Goal: Task Accomplishment & Management: Manage account settings

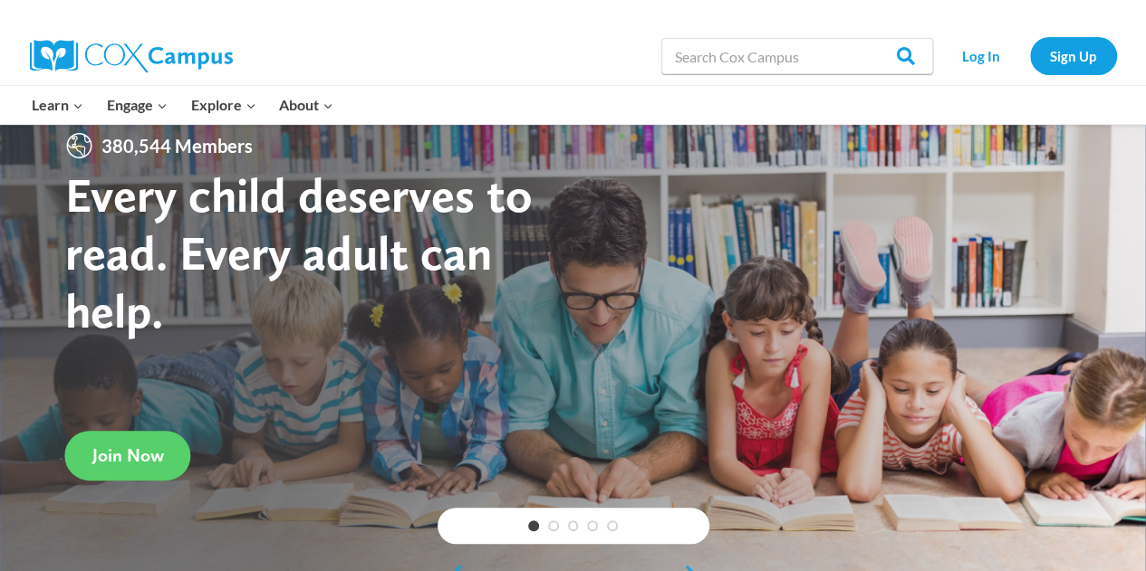
scroll to position [30, 0]
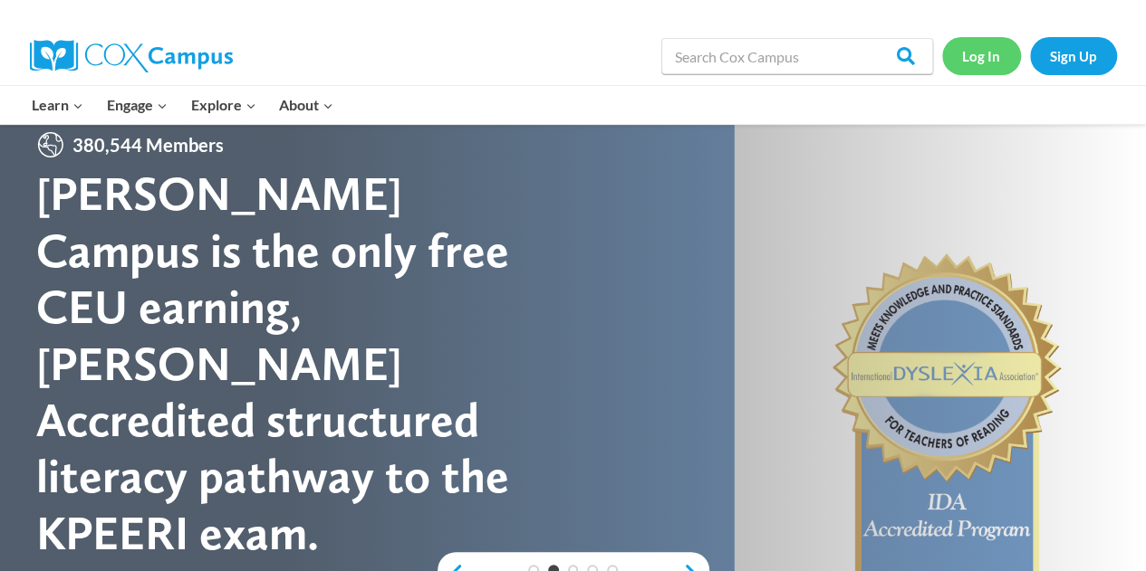
click at [980, 56] on link "Log In" at bounding box center [981, 55] width 79 height 37
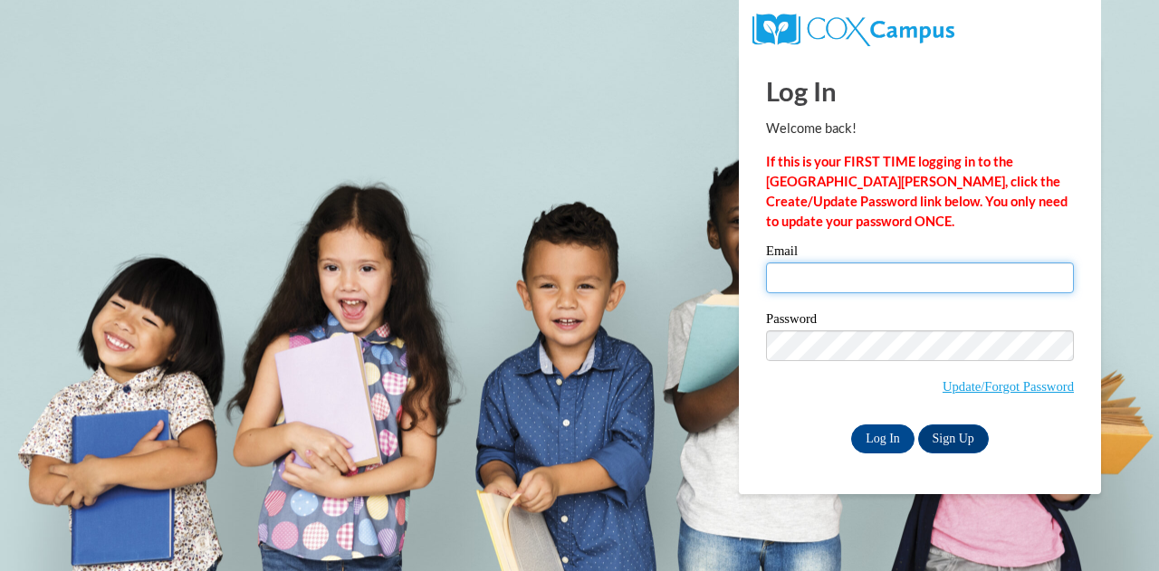
click at [825, 276] on input "Email" at bounding box center [920, 278] width 308 height 31
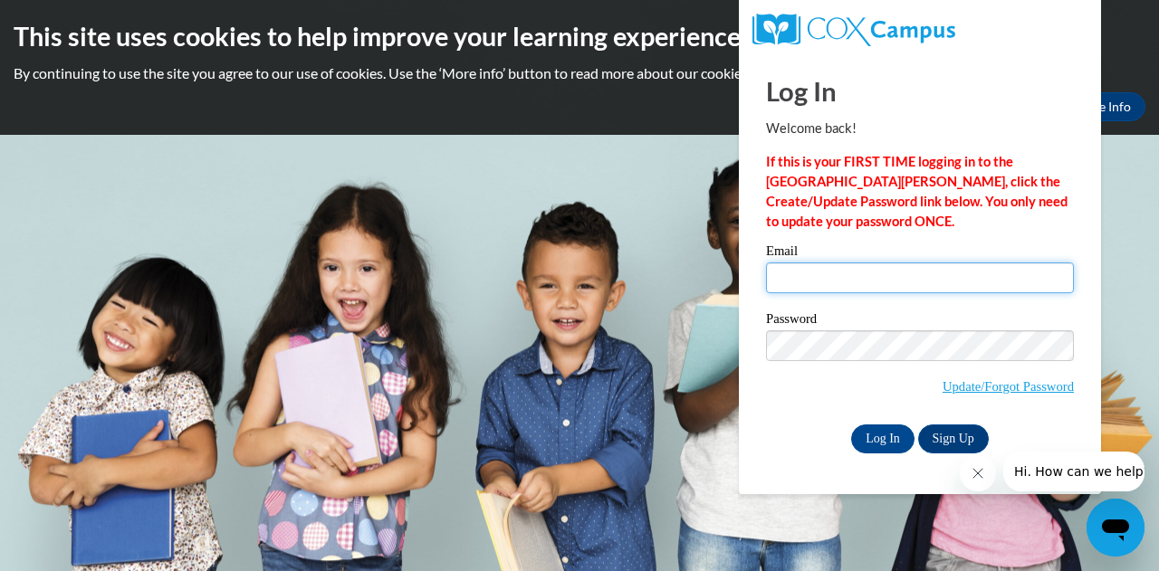
type input "[EMAIL_ADDRESS][DOMAIN_NAME]"
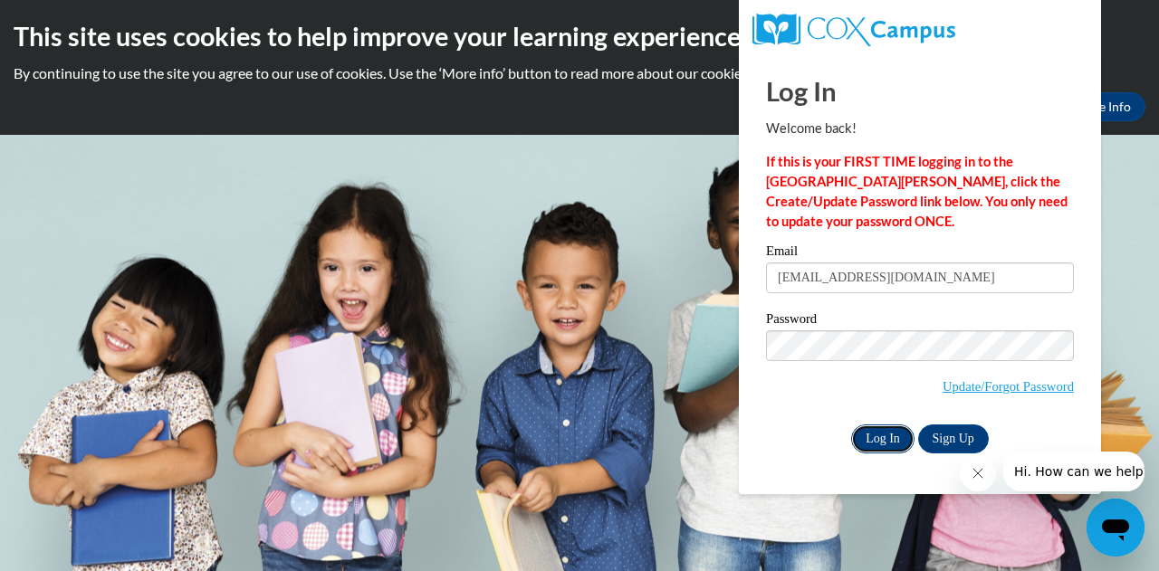
click at [869, 439] on input "Log In" at bounding box center [882, 439] width 63 height 29
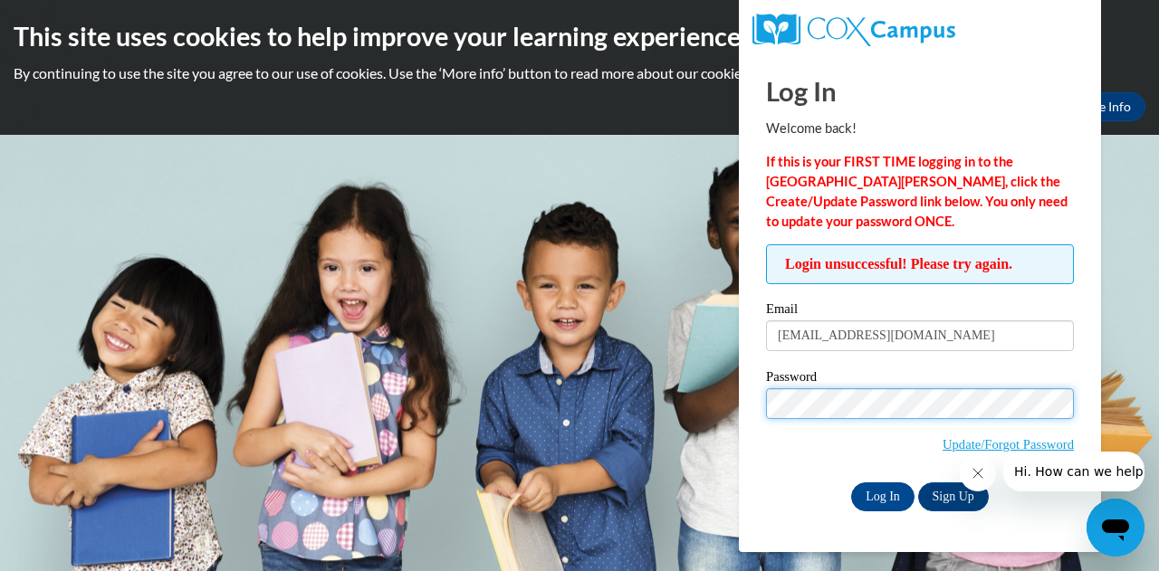
click at [851, 483] on input "Log In" at bounding box center [882, 497] width 63 height 29
click at [787, 456] on span "Update/Forgot Password" at bounding box center [920, 425] width 308 height 75
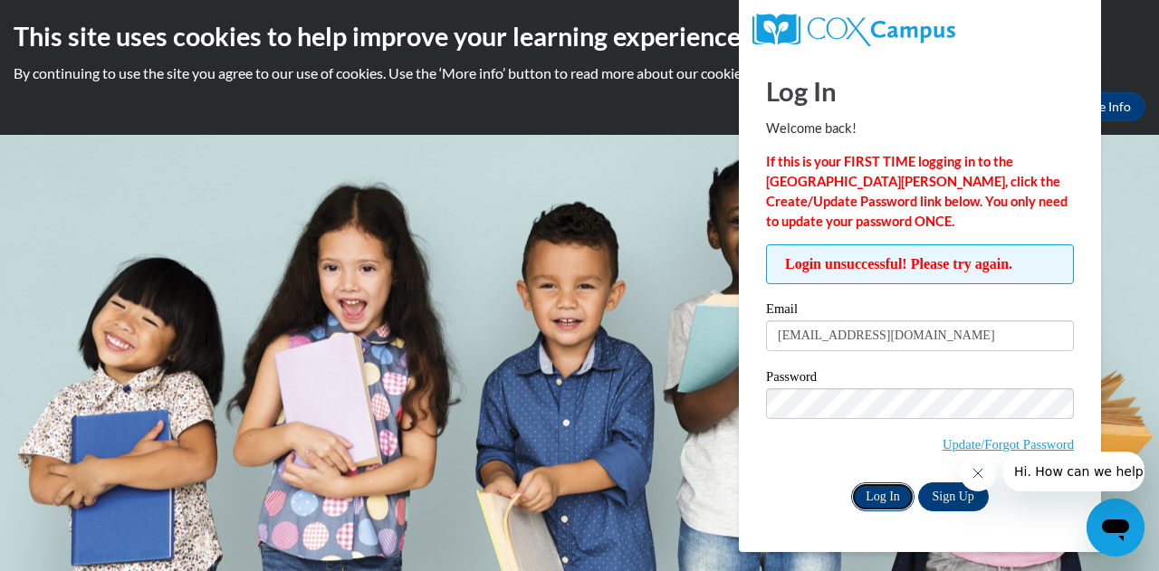
click at [883, 503] on input "Log In" at bounding box center [882, 497] width 63 height 29
click at [786, 460] on span "Update/Forgot Password" at bounding box center [920, 425] width 308 height 75
click at [775, 470] on div "Password Update/Forgot Password" at bounding box center [920, 423] width 308 height 107
click at [965, 446] on link "Update/Forgot Password" at bounding box center [1008, 444] width 131 height 14
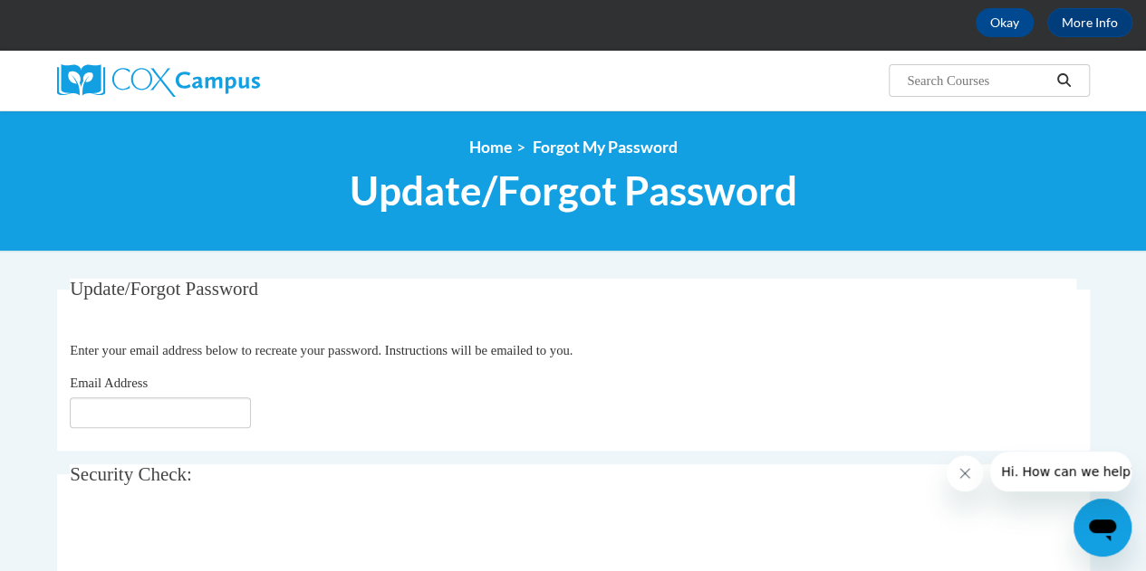
scroll to position [139, 0]
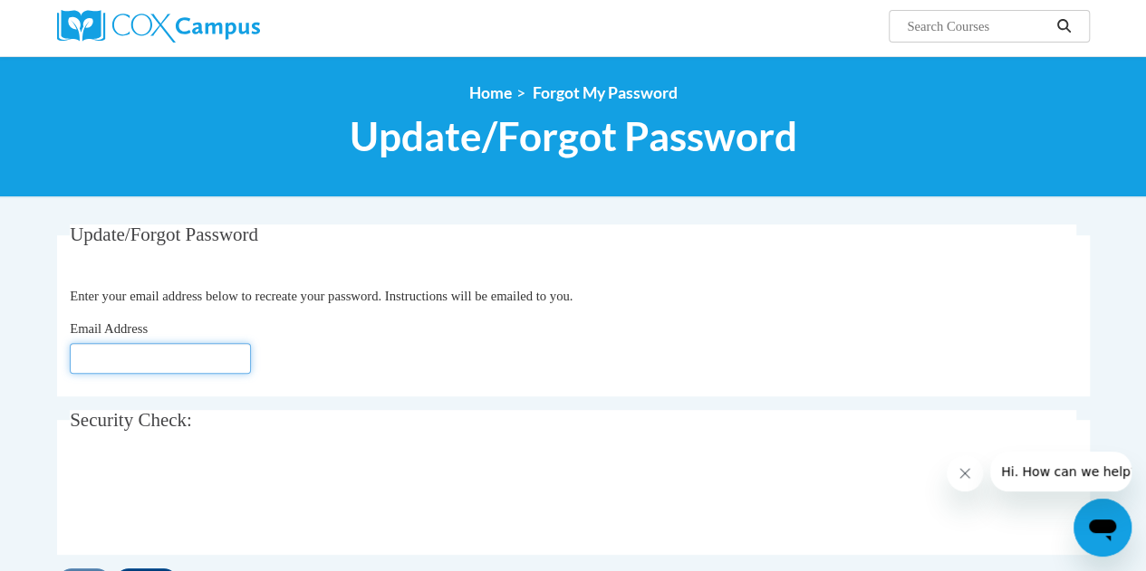
click at [177, 358] on input "Email Address" at bounding box center [160, 358] width 181 height 31
type input "[EMAIL_ADDRESS][DOMAIN_NAME]"
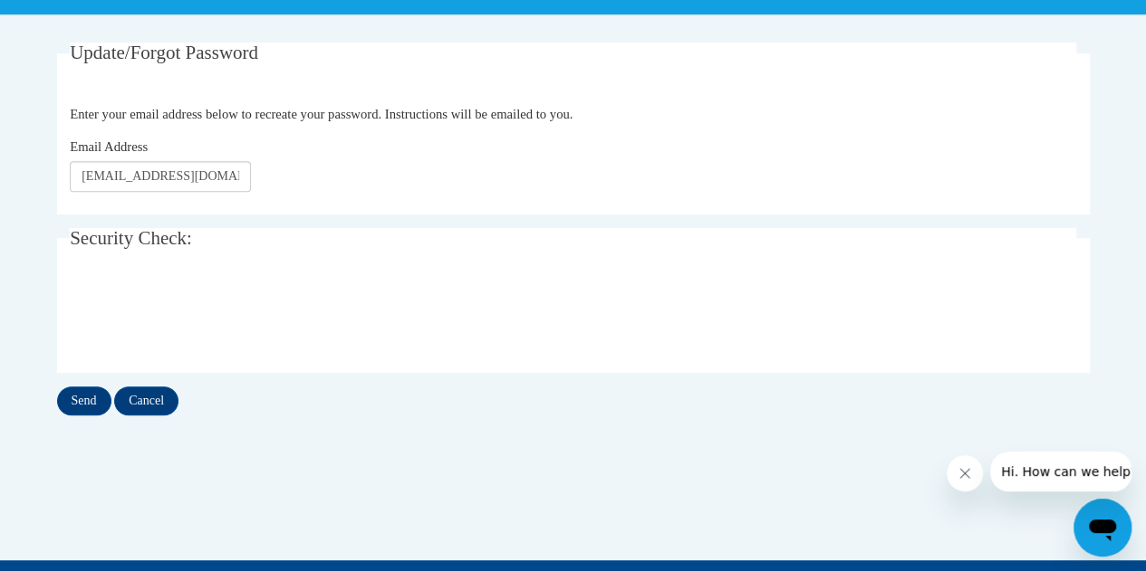
scroll to position [321, 0]
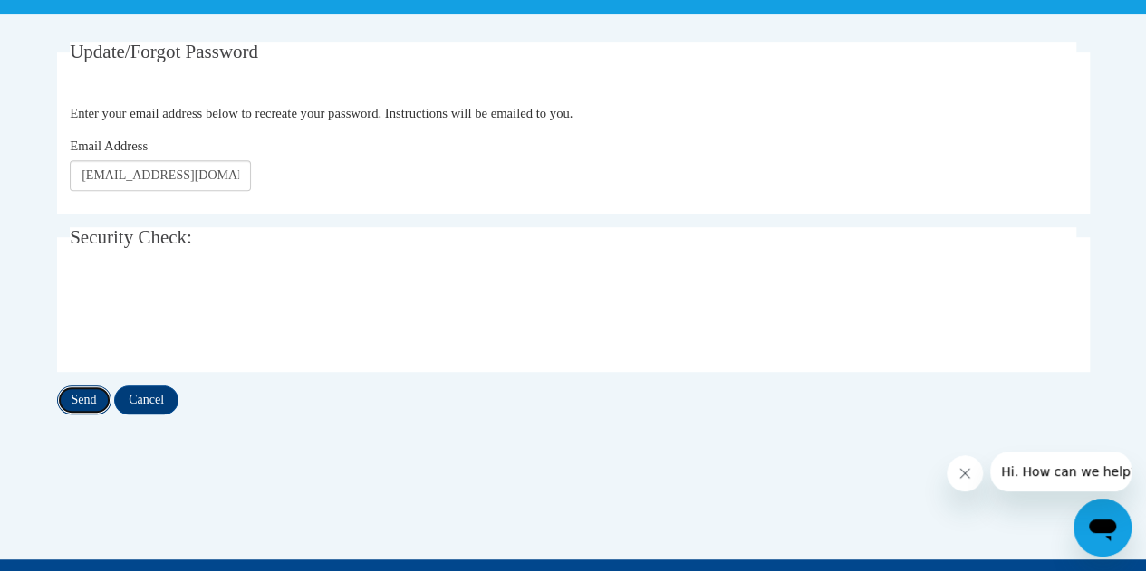
click at [80, 401] on input "Send" at bounding box center [84, 400] width 54 height 29
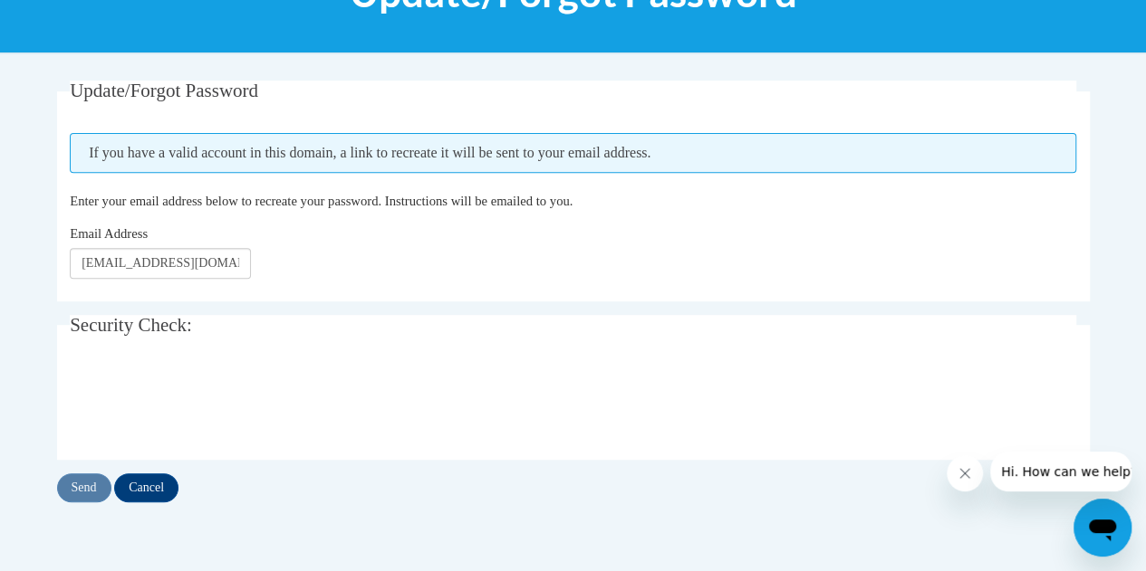
scroll to position [279, 0]
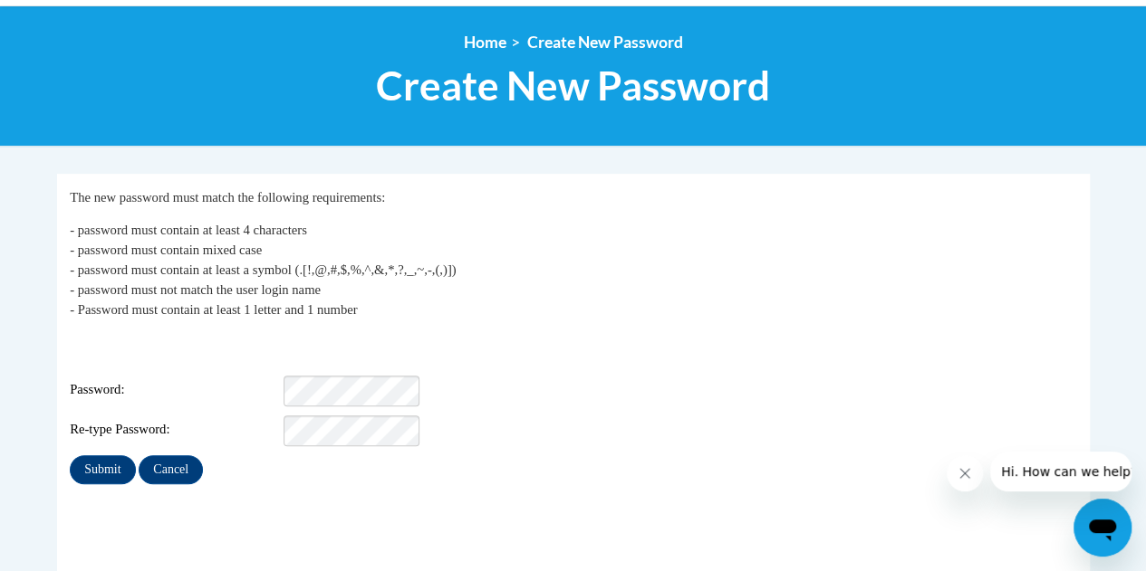
scroll to position [190, 0]
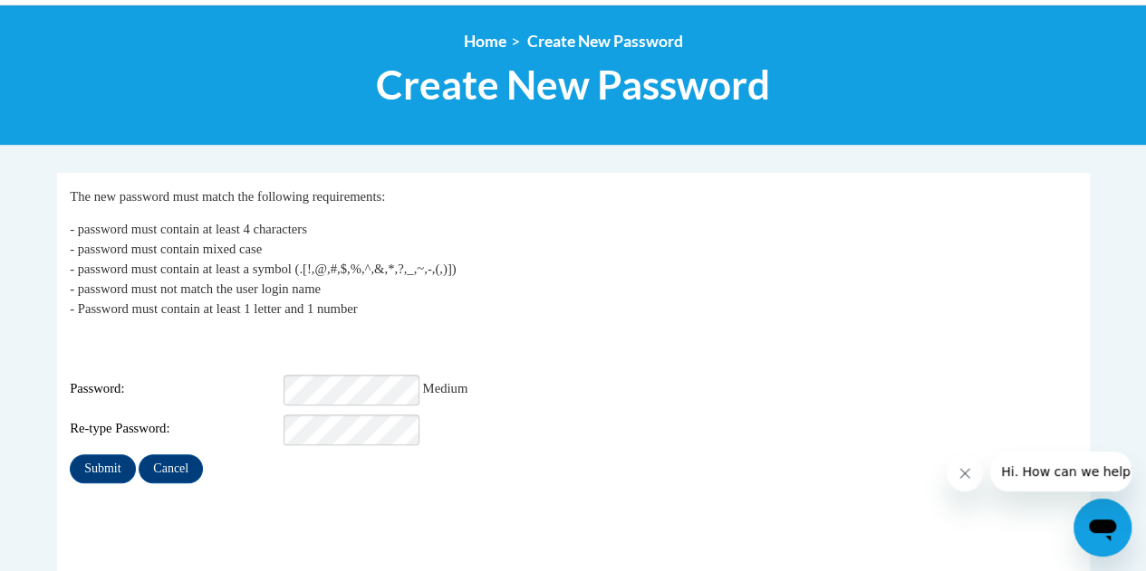
click at [261, 391] on div "Password: Medium" at bounding box center [573, 390] width 1006 height 31
click at [98, 455] on input "Submit" at bounding box center [102, 469] width 65 height 29
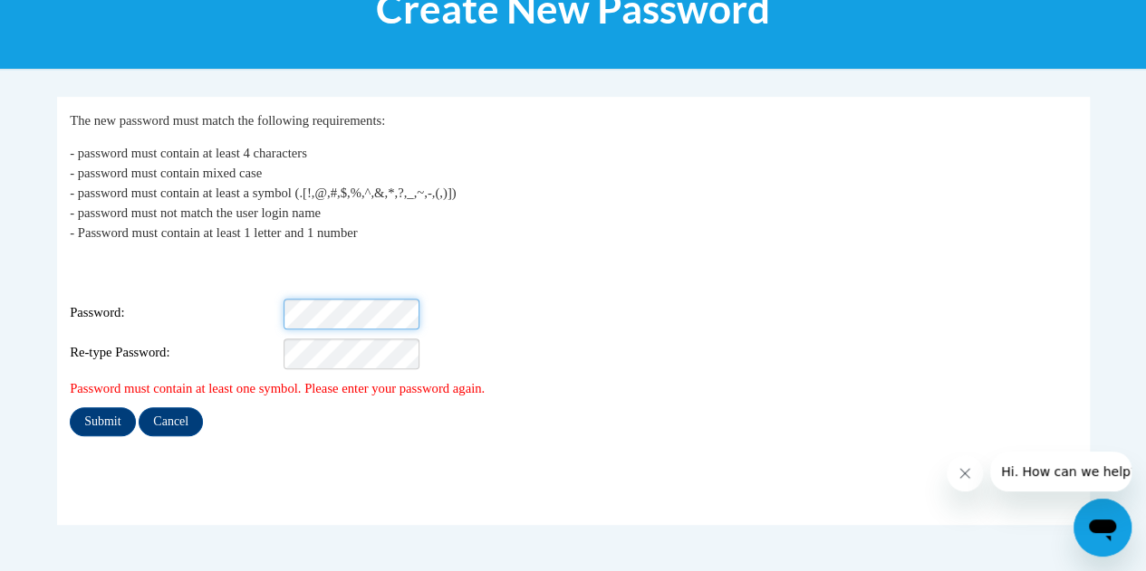
scroll to position [264, 0]
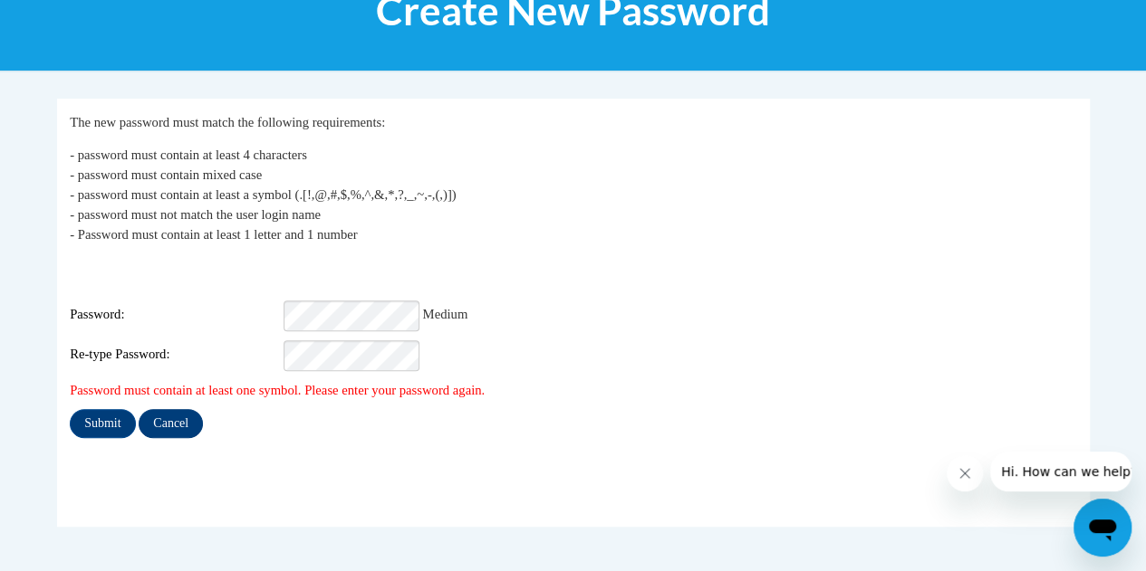
drag, startPoint x: 249, startPoint y: 434, endPoint x: 175, endPoint y: 419, distance: 75.7
click at [228, 436] on fieldset "My Password The new password must match the following requirements: - password …" at bounding box center [573, 313] width 1032 height 428
click at [109, 409] on input "Submit" at bounding box center [102, 423] width 65 height 29
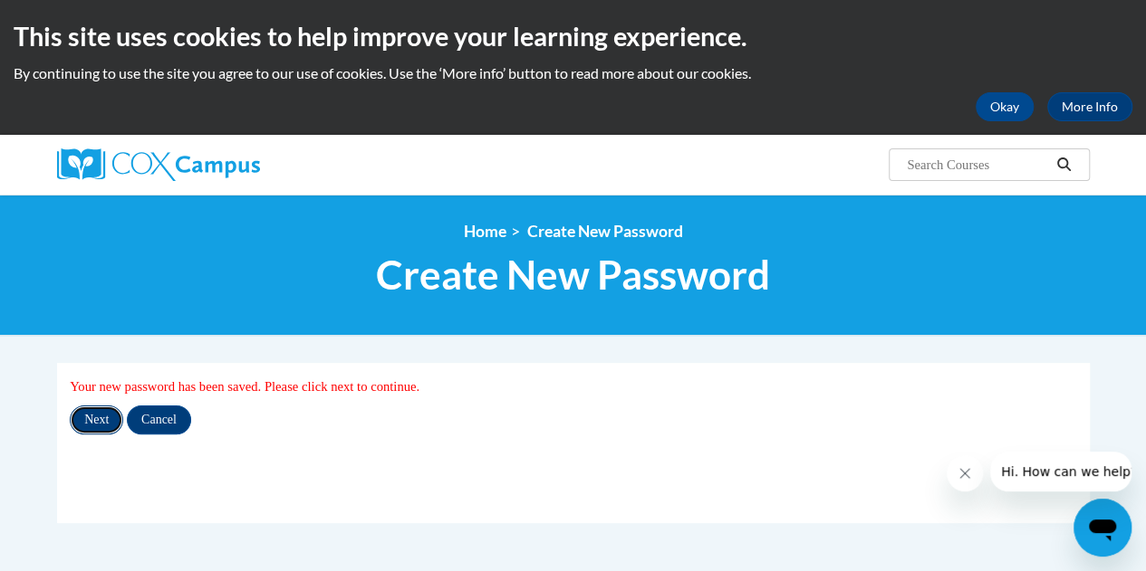
click at [93, 427] on input "Next" at bounding box center [96, 420] width 53 height 29
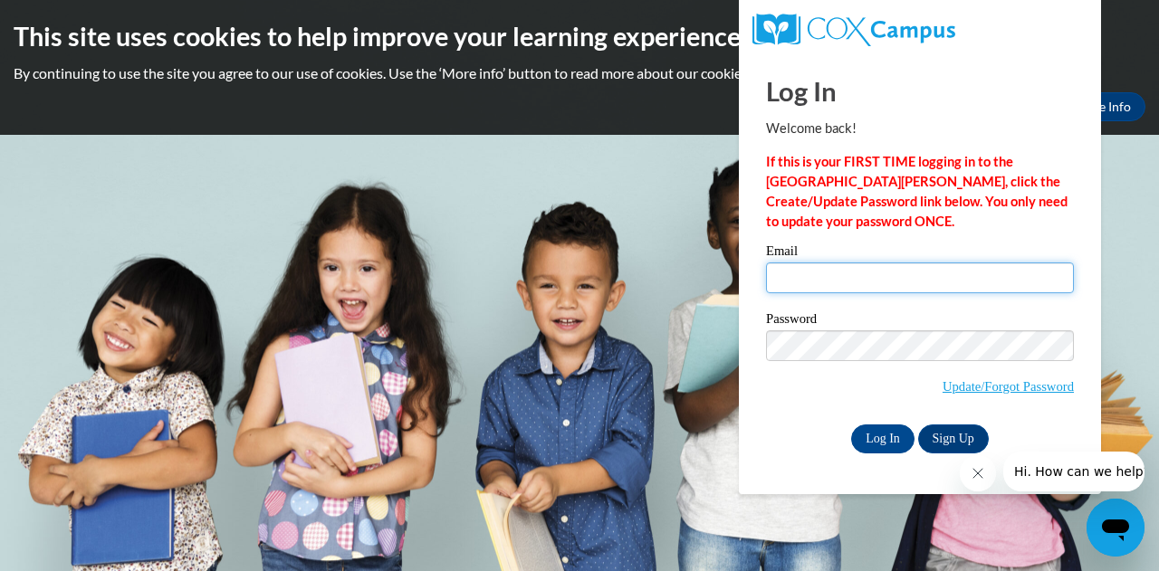
click at [864, 279] on input "Email" at bounding box center [920, 278] width 308 height 31
type input "e19983519@dekalbschoolsga.org"
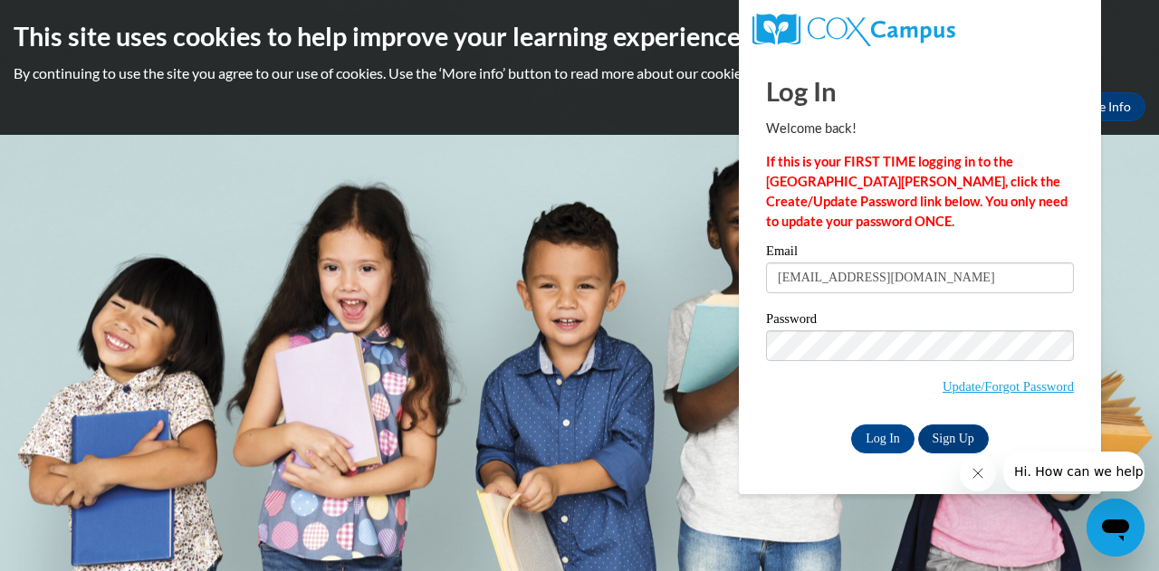
click at [788, 394] on span "Update/Forgot Password" at bounding box center [920, 368] width 308 height 75
click at [878, 441] on input "Log In" at bounding box center [882, 439] width 63 height 29
click at [887, 441] on input "Log In" at bounding box center [882, 439] width 63 height 29
click at [829, 394] on span "Update/Forgot Password" at bounding box center [920, 368] width 308 height 75
click at [873, 431] on input "Log In" at bounding box center [882, 439] width 63 height 29
